Goal: Check status: Check status

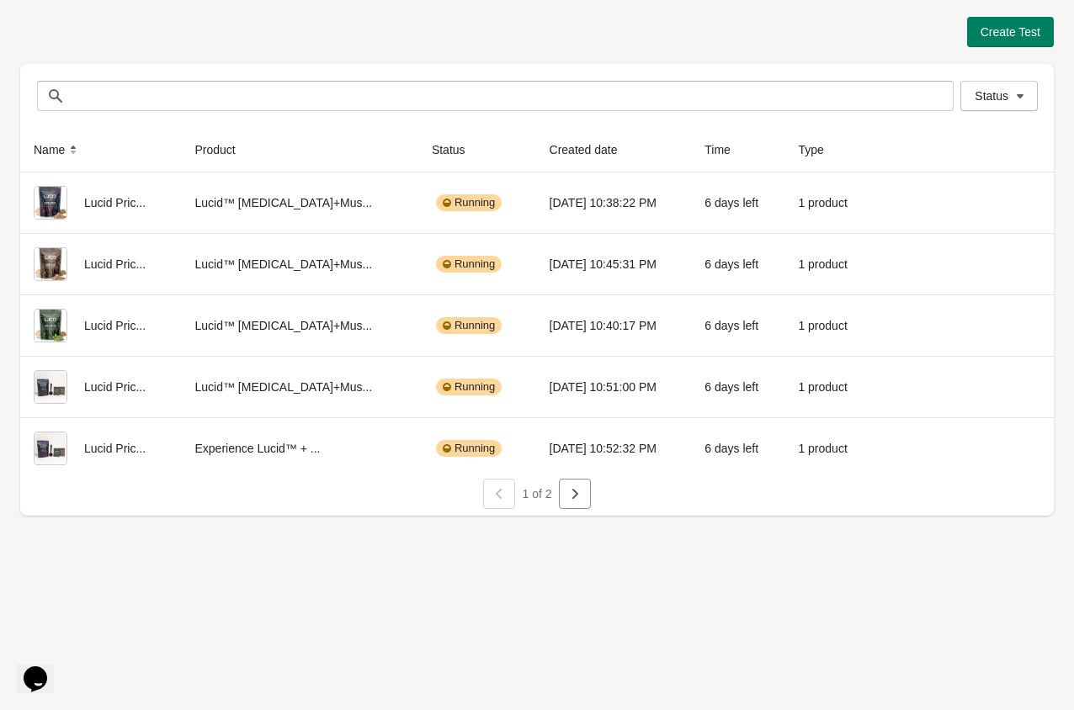
click at [570, 510] on div at bounding box center [536, 512] width 1033 height 7
click at [578, 495] on icon "button" at bounding box center [574, 493] width 17 height 17
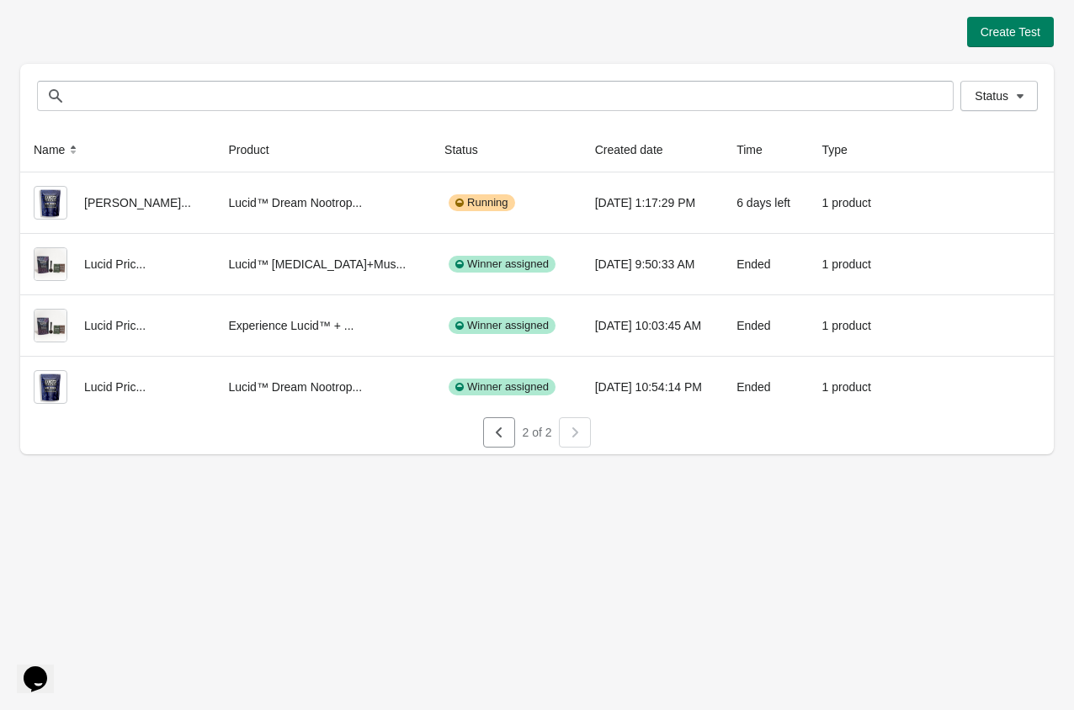
click at [890, 38] on div "Create Test" at bounding box center [536, 32] width 1033 height 30
click at [496, 441] on button "button" at bounding box center [499, 432] width 32 height 30
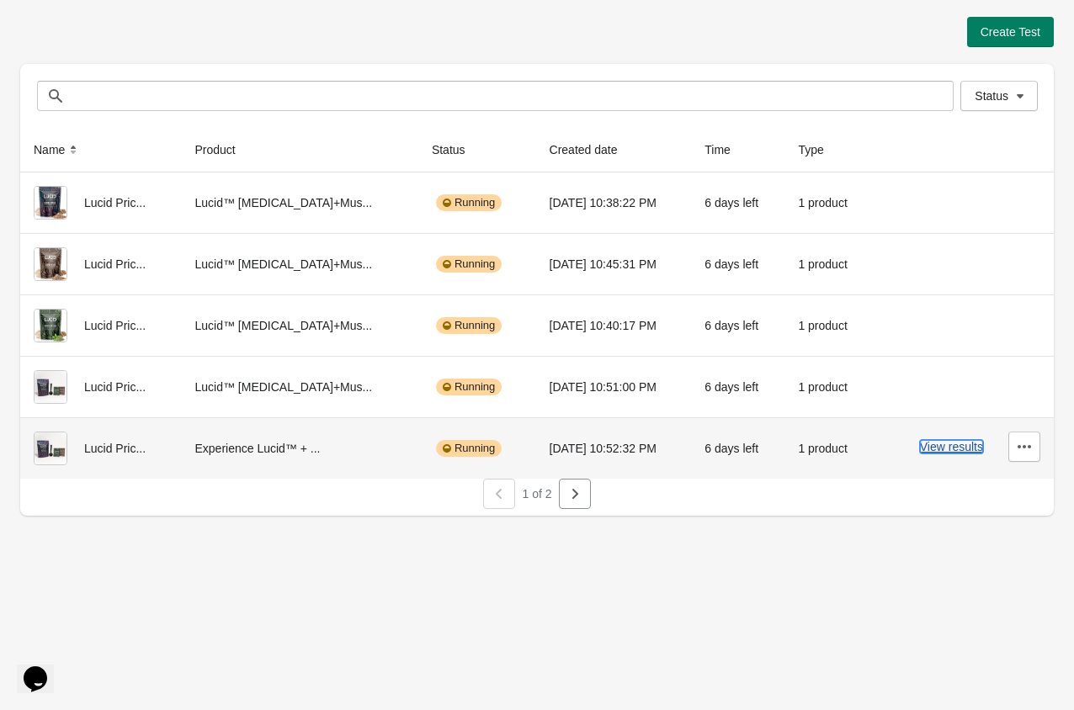
click at [945, 450] on button "View results" at bounding box center [951, 446] width 63 height 13
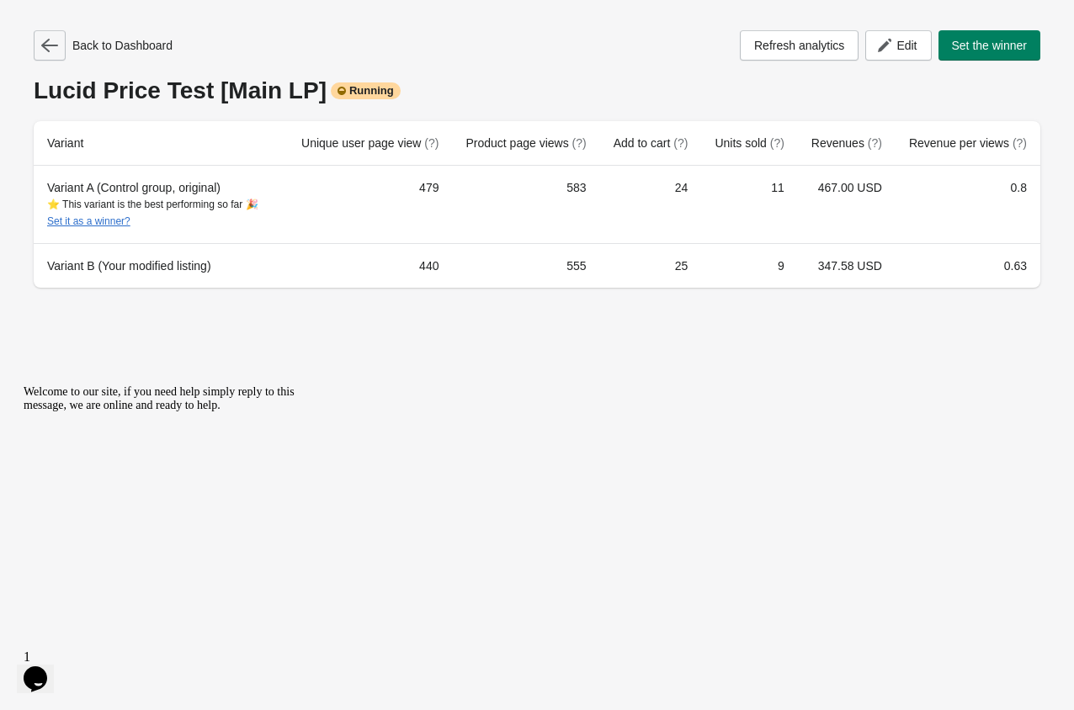
click at [49, 48] on icon "button" at bounding box center [49, 45] width 17 height 17
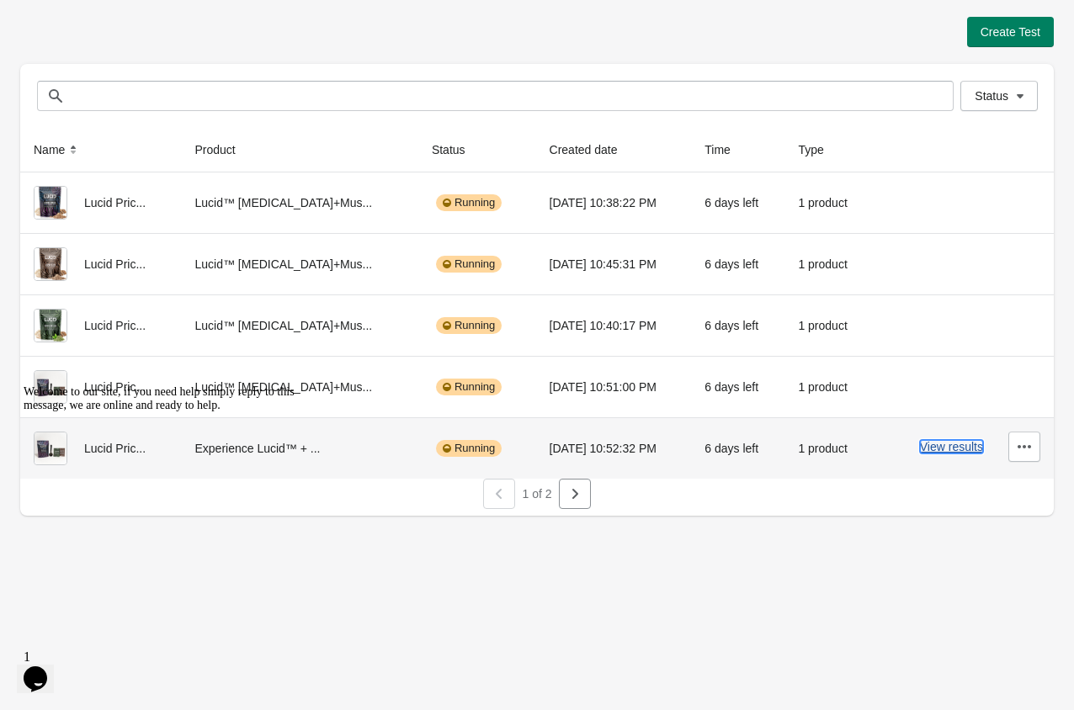
click at [953, 442] on button "View results" at bounding box center [951, 446] width 63 height 13
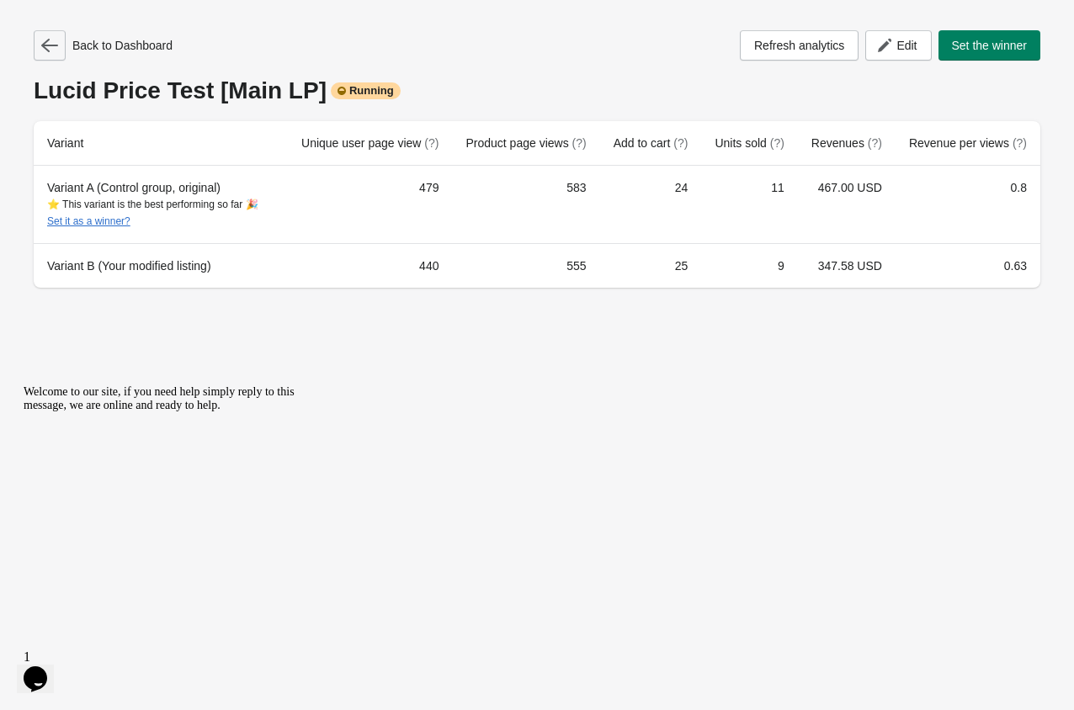
click at [59, 40] on button "button" at bounding box center [50, 45] width 32 height 30
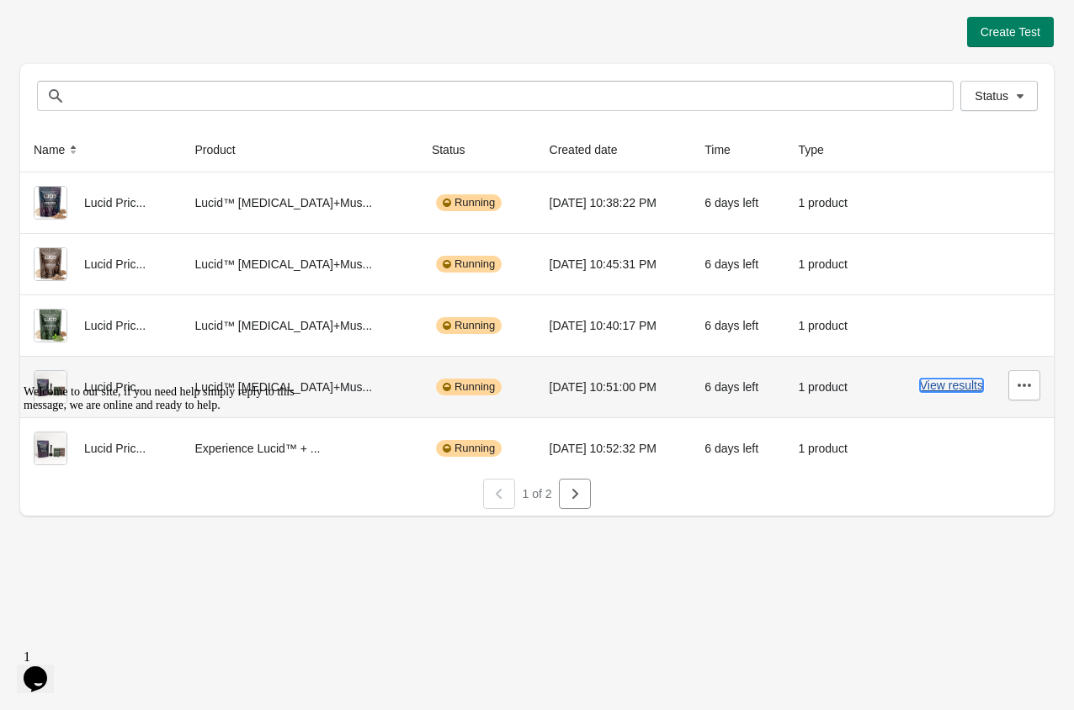
click at [935, 390] on button "View results" at bounding box center [951, 385] width 63 height 13
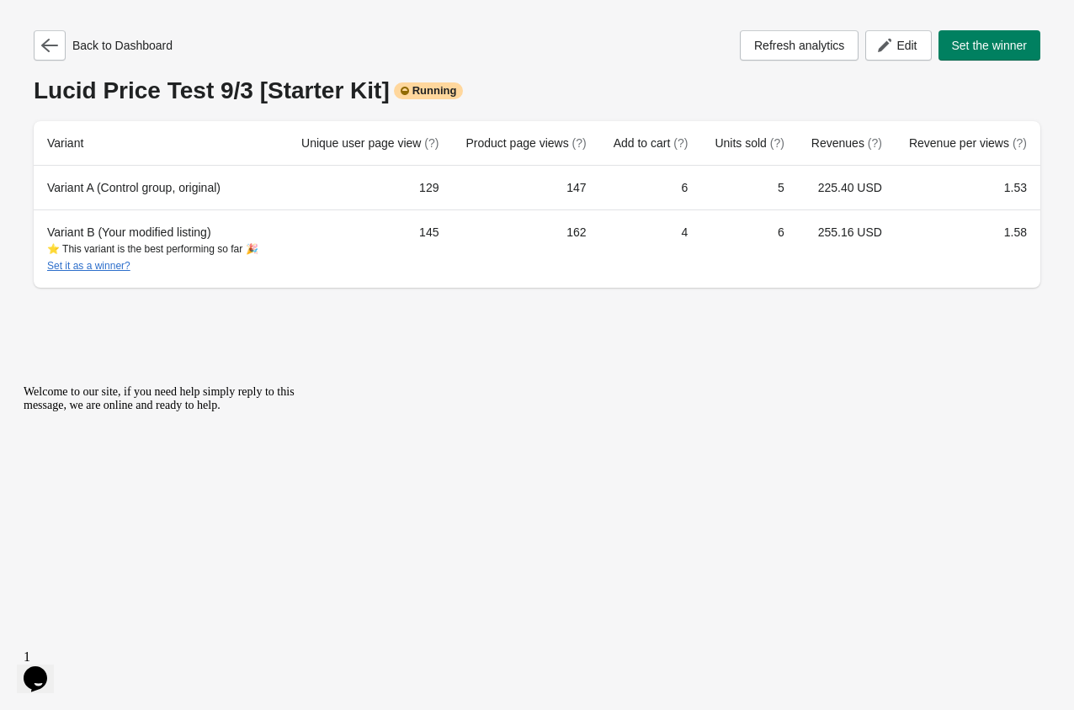
click at [529, 41] on div "Back to Dashboard Refresh analytics Edit Set the winner" at bounding box center [537, 45] width 1006 height 30
click at [30, 15] on div "Back to Dashboard Refresh analytics Edit Set the winner [PERSON_NAME] Price Tes…" at bounding box center [536, 154] width 1033 height 308
click at [54, 56] on button "button" at bounding box center [50, 45] width 32 height 30
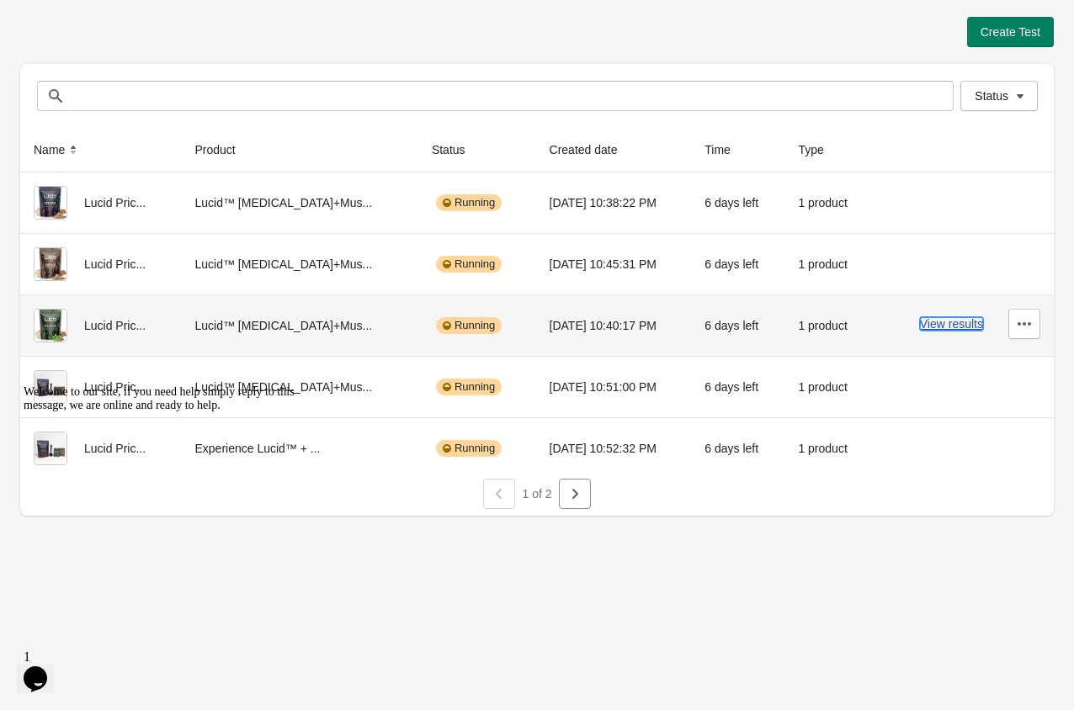
click at [962, 328] on button "View results" at bounding box center [951, 323] width 63 height 13
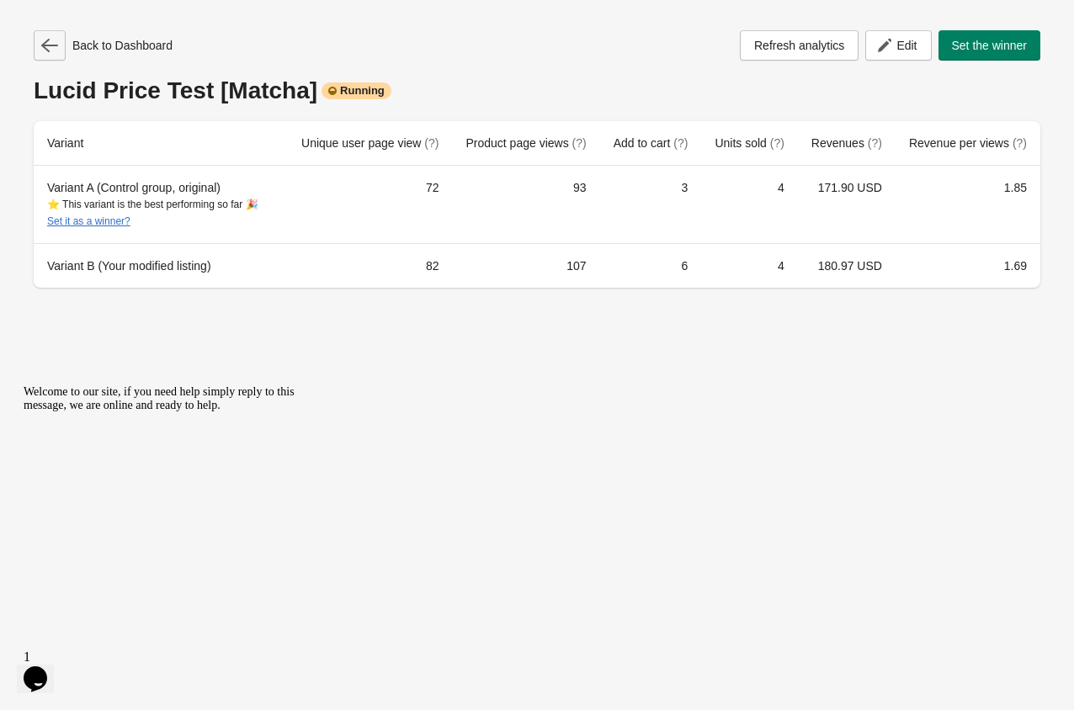
click at [50, 49] on icon "button" at bounding box center [49, 45] width 17 height 17
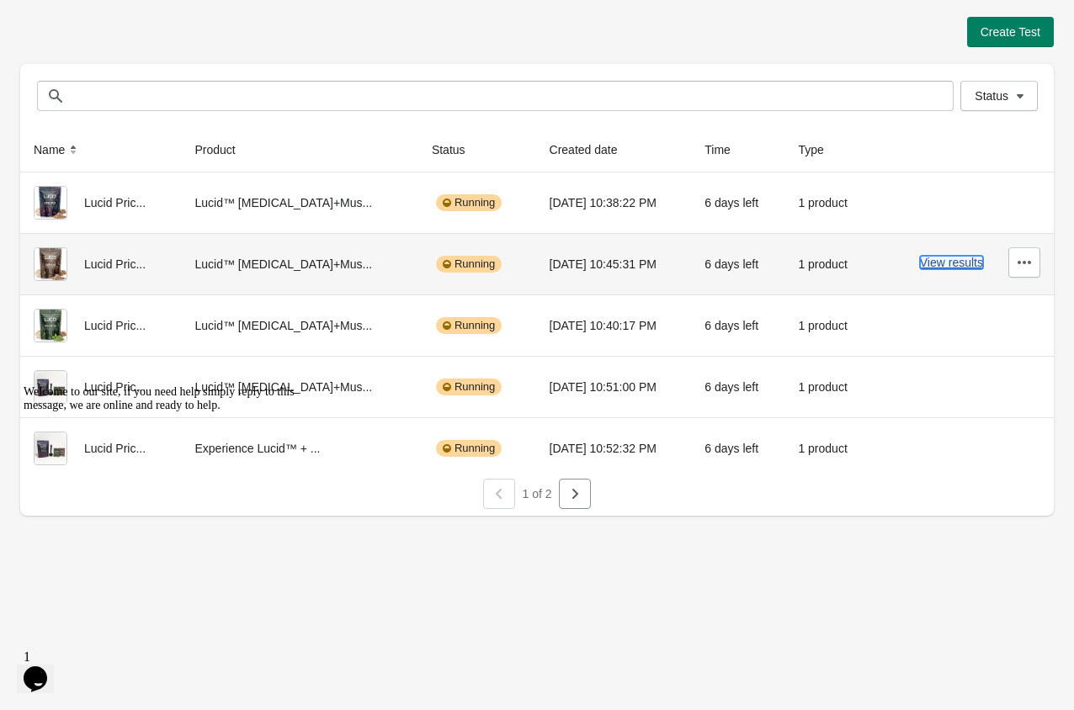
click at [976, 267] on button "View results" at bounding box center [951, 262] width 63 height 13
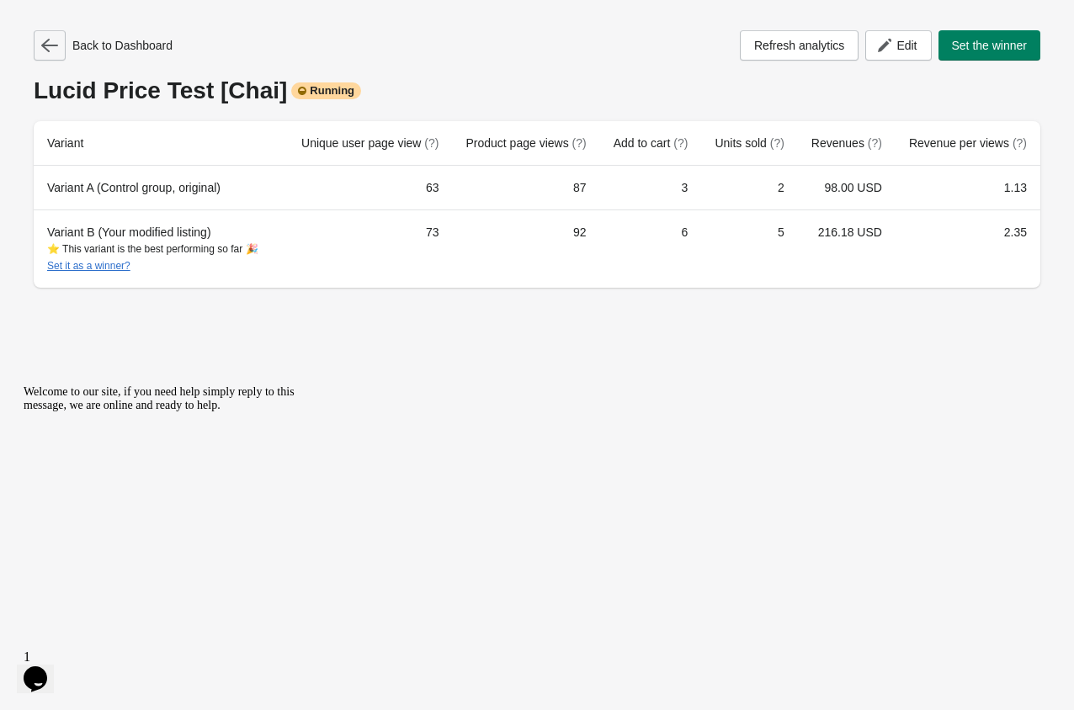
click at [50, 46] on icon "button" at bounding box center [49, 45] width 17 height 17
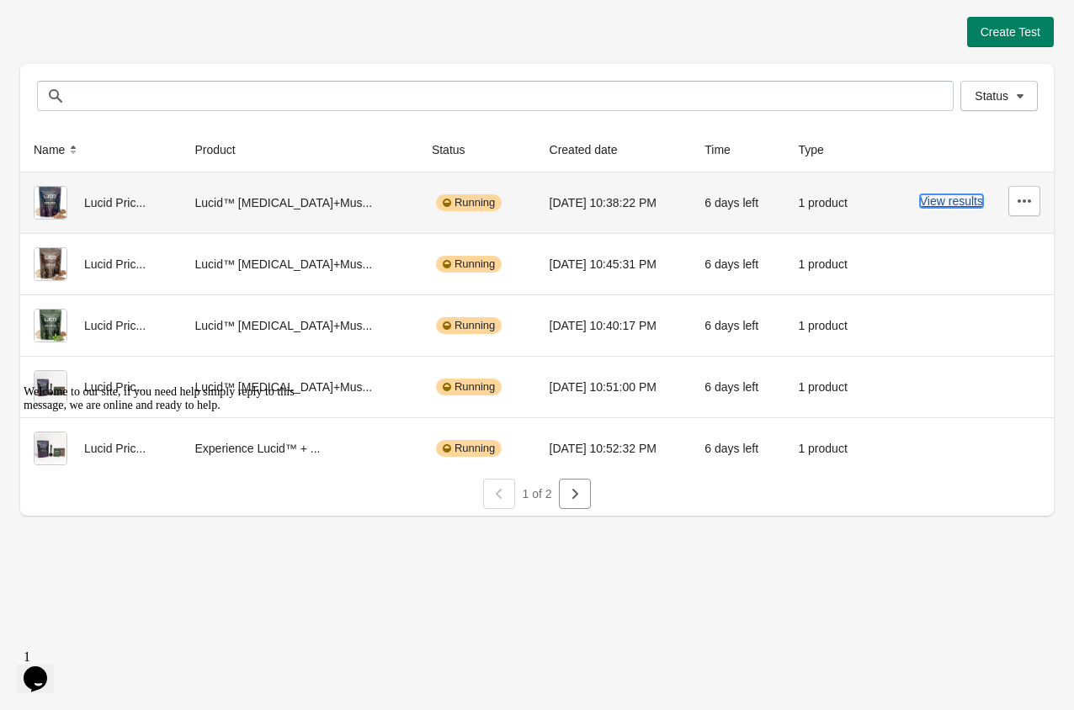
click at [933, 201] on button "View results" at bounding box center [951, 200] width 63 height 13
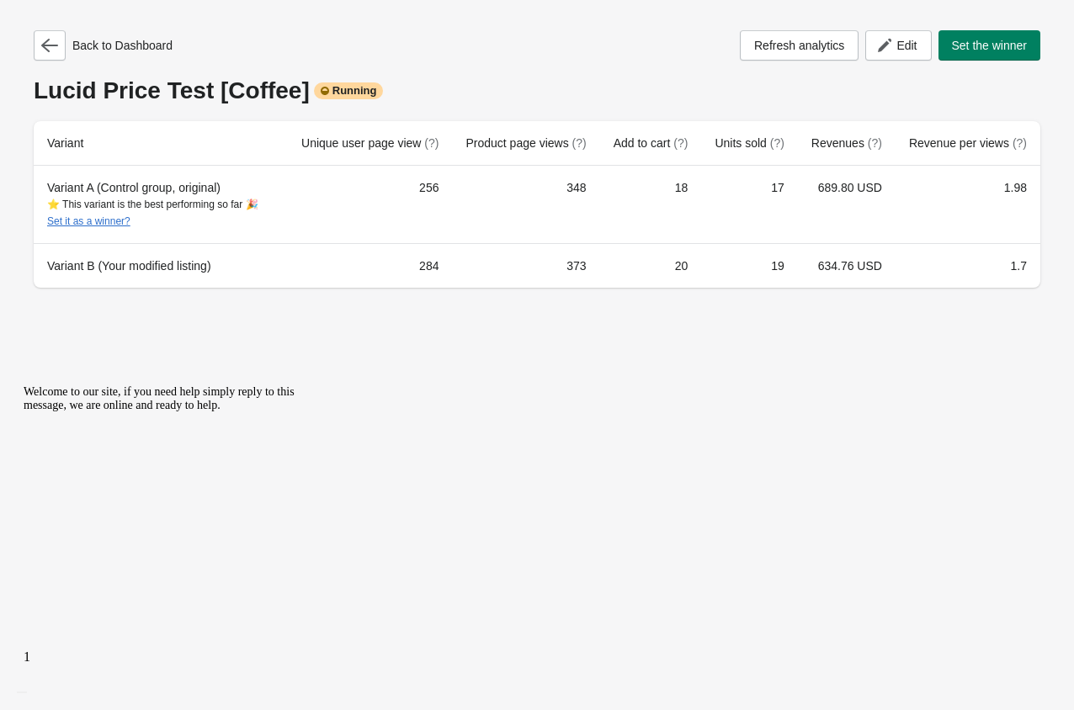
click at [579, 46] on div "Back to Dashboard Refresh analytics Edit Set the winner" at bounding box center [537, 45] width 1006 height 30
click at [49, 49] on icon "button" at bounding box center [49, 45] width 17 height 17
